Goal: Find specific page/section: Find specific page/section

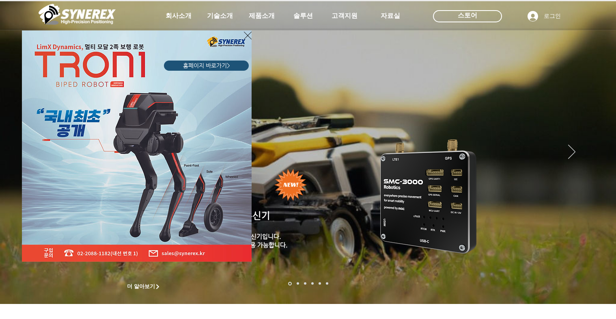
click at [248, 34] on icon "사이트로 돌아가기" at bounding box center [248, 35] width 8 height 10
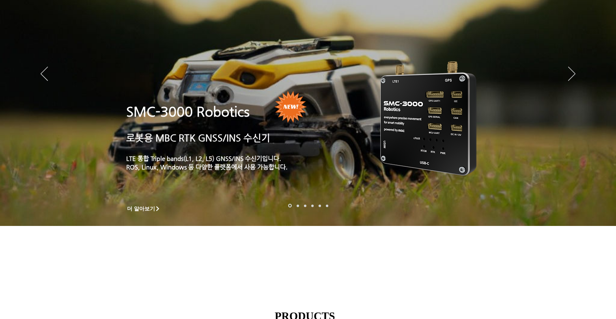
scroll to position [81, 0]
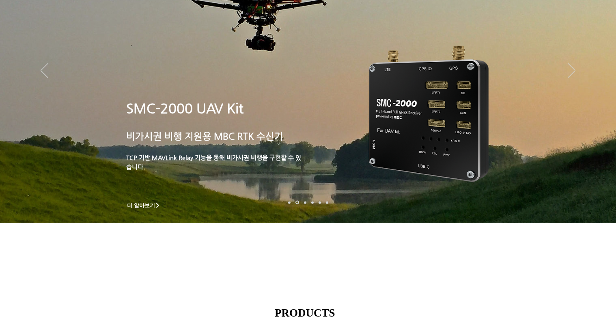
click at [289, 202] on link "로봇- SMC 2000" at bounding box center [289, 202] width 2 height 2
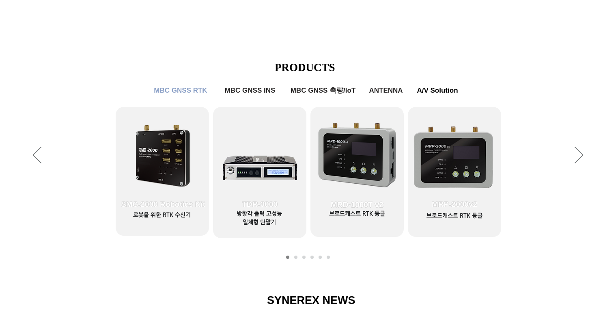
scroll to position [326, 0]
click at [259, 91] on span "MBC GNSS INS" at bounding box center [250, 90] width 56 height 9
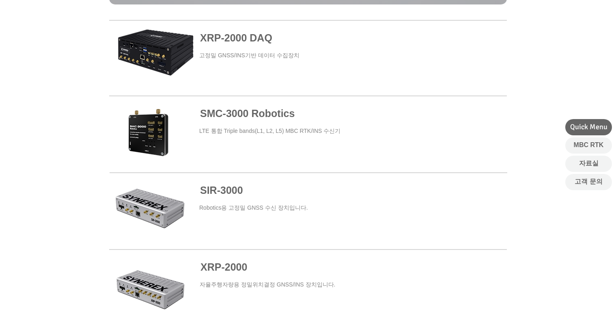
scroll to position [325, 0]
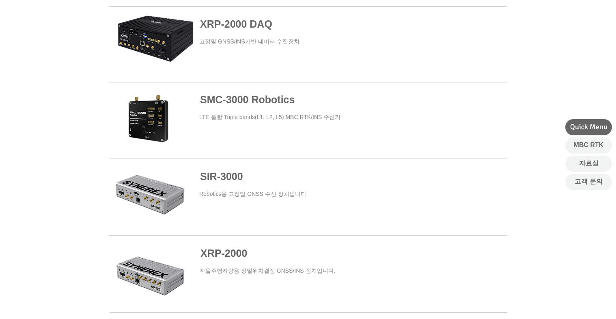
click at [251, 102] on span "SMC-3000 Robotics" at bounding box center [247, 99] width 95 height 11
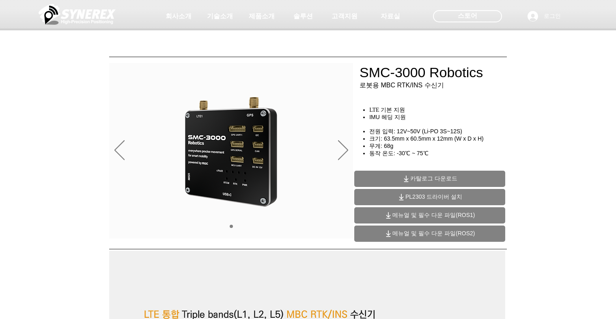
click at [362, 72] on div at bounding box center [308, 60] width 616 height 120
